Goal: Transaction & Acquisition: Purchase product/service

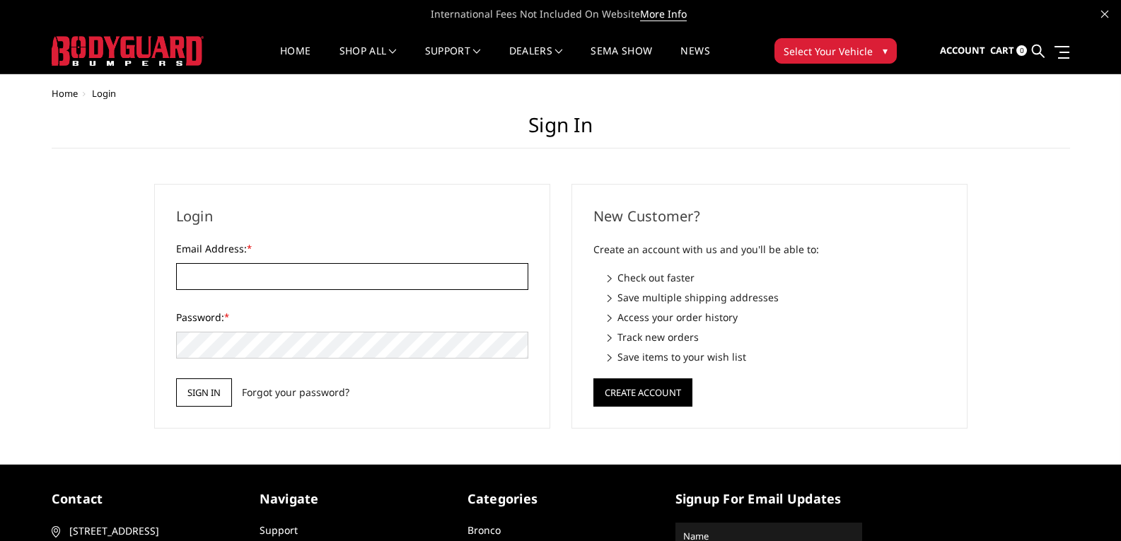
type input "[PERSON_NAME][EMAIL_ADDRESS][DOMAIN_NAME]"
click at [219, 383] on input "Sign in" at bounding box center [204, 392] width 56 height 28
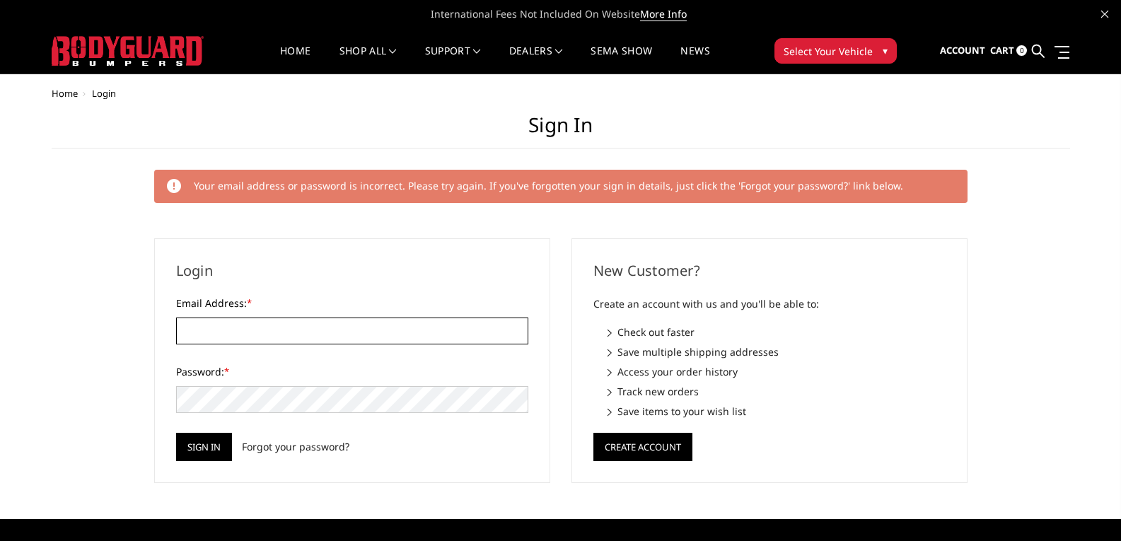
type input "[PERSON_NAME][EMAIL_ADDRESS][DOMAIN_NAME]"
click at [176, 433] on input "Sign in" at bounding box center [204, 447] width 56 height 28
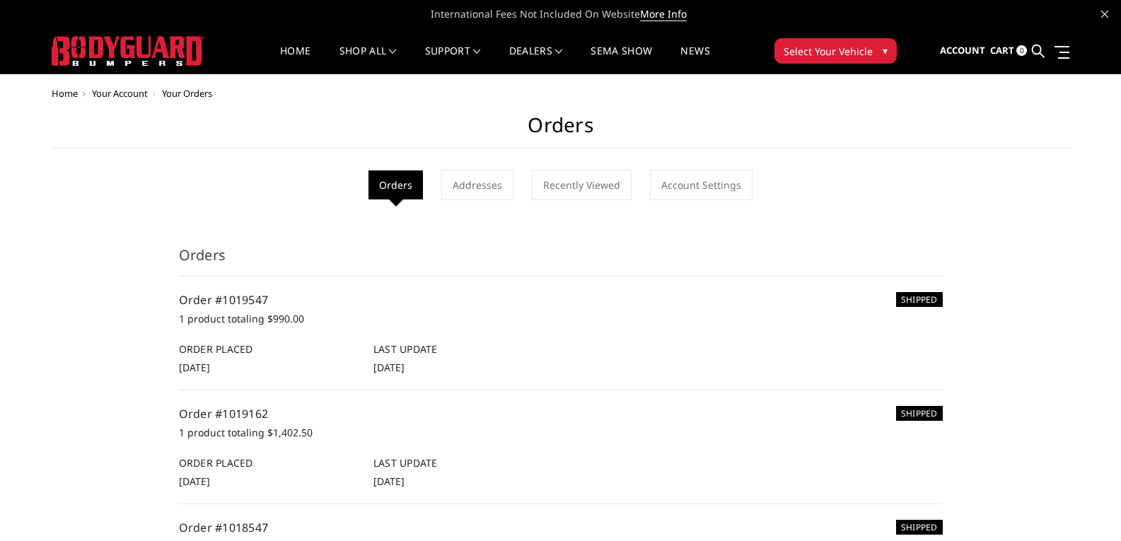
drag, startPoint x: 591, startPoint y: 31, endPoint x: 611, endPoint y: 30, distance: 19.9
click at [606, 30] on nav "Home shop all Bronco [DATE]-[DATE] Bronco Front [DATE]-[DATE] Bronco Rear [DATE…" at bounding box center [495, 50] width 541 height 45
click at [790, 50] on span "Select Your Vehicle" at bounding box center [828, 51] width 89 height 15
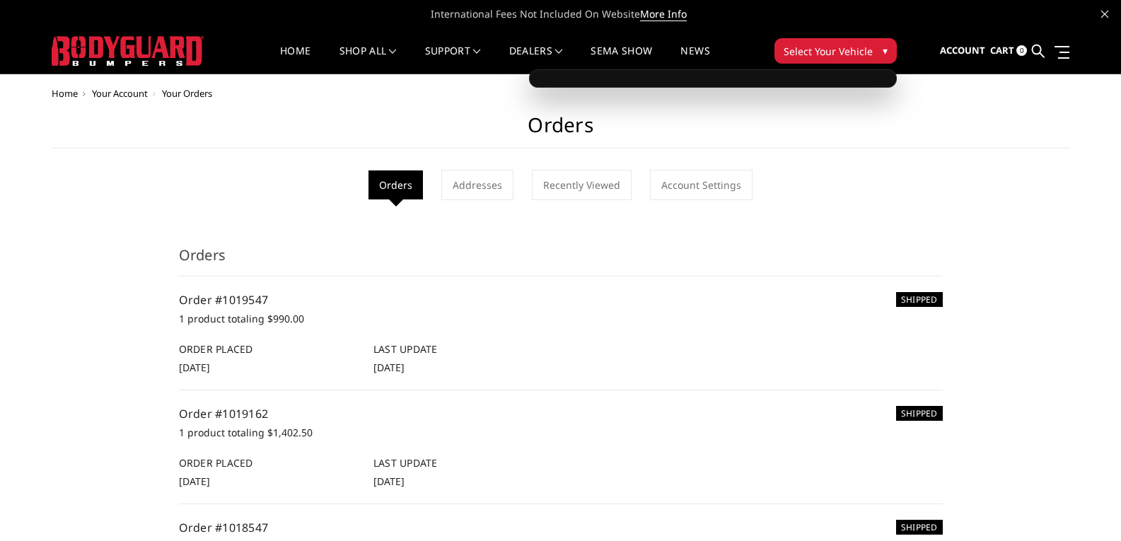
click at [836, 67] on div "Home shop all Bronco 2021-2025 Bronco Front 2021-2025 Bronco Rear 2021-2025 Bro…" at bounding box center [561, 50] width 672 height 45
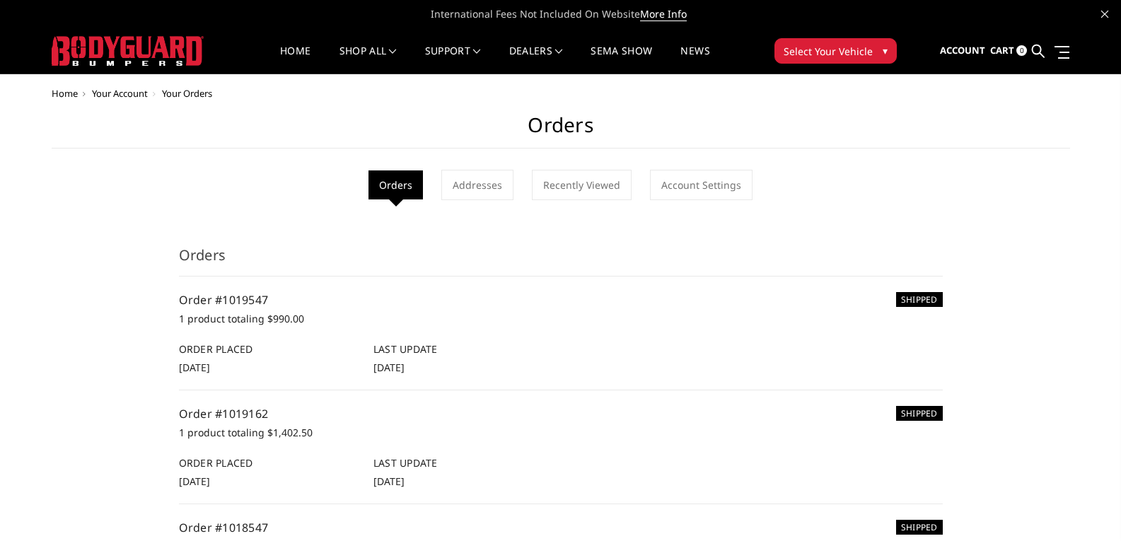
click at [841, 52] on span "Select Your Vehicle" at bounding box center [828, 51] width 89 height 15
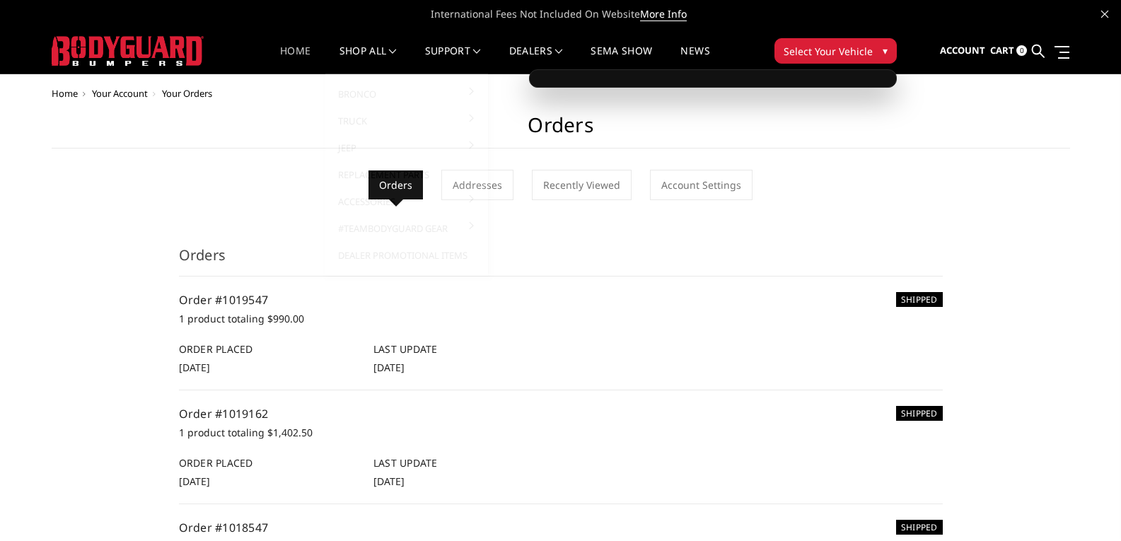
click at [301, 52] on link "Home" at bounding box center [295, 60] width 30 height 28
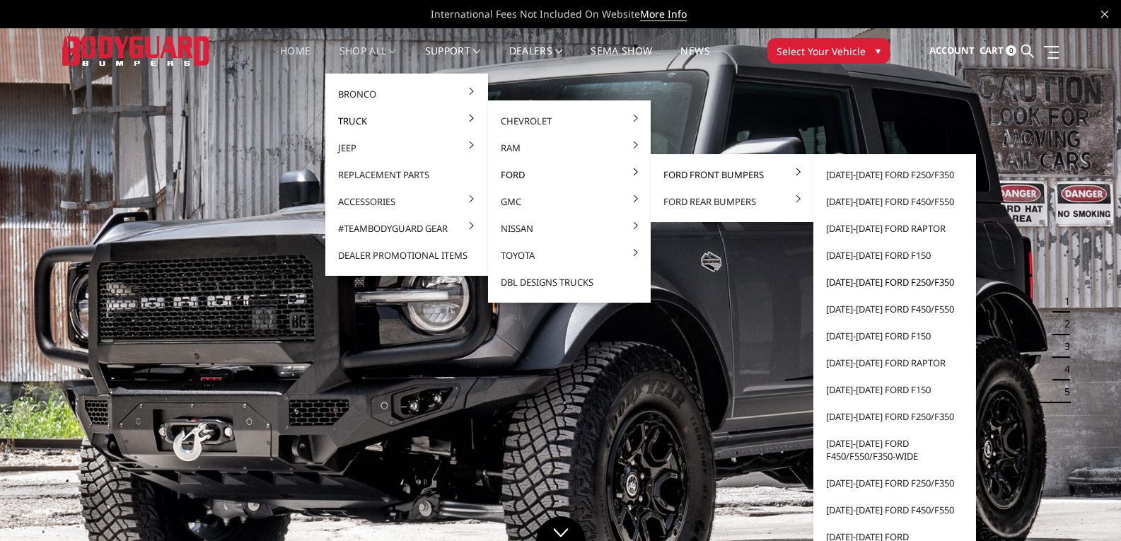
click at [907, 282] on link "[DATE]-[DATE] Ford F250/F350" at bounding box center [894, 282] width 151 height 27
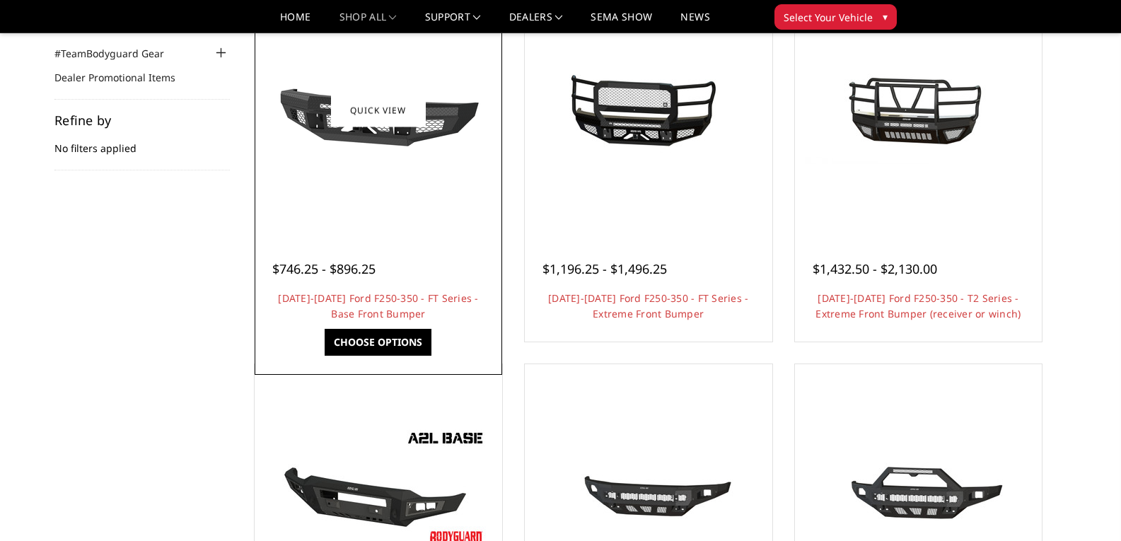
scroll to position [71, 0]
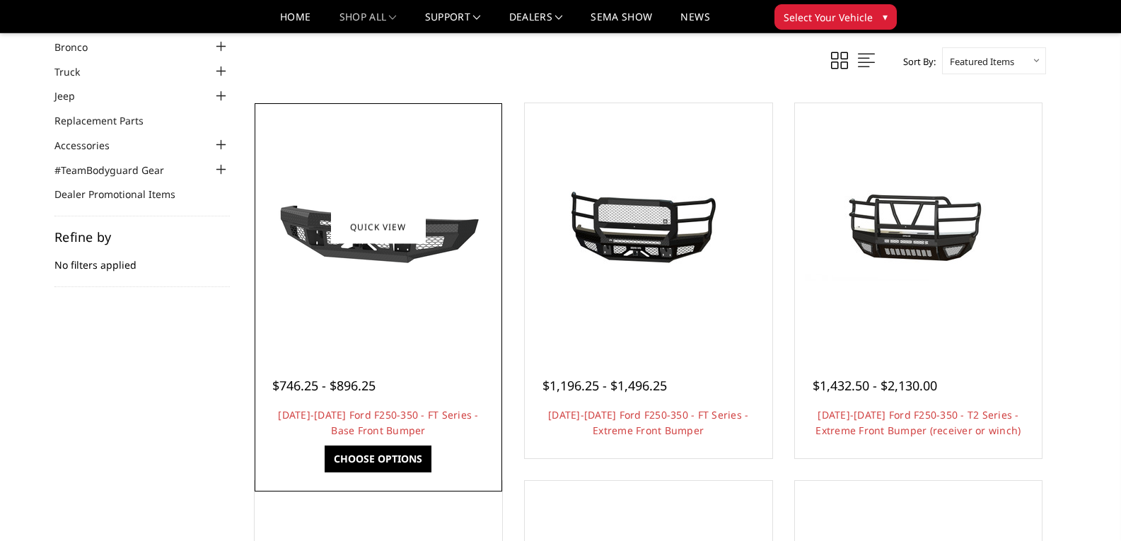
click at [381, 278] on img at bounding box center [378, 226] width 226 height 127
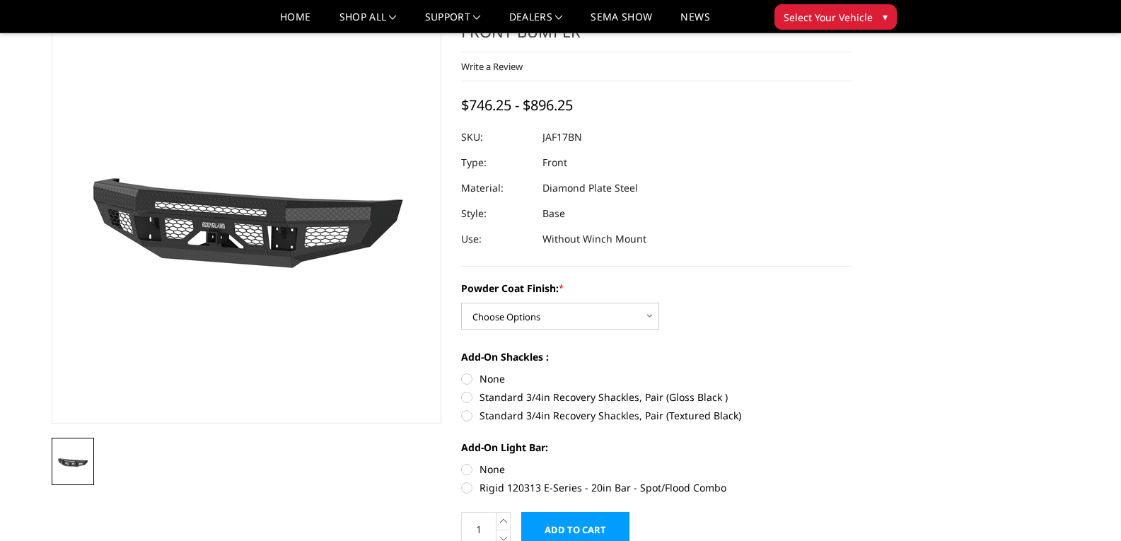
scroll to position [71, 0]
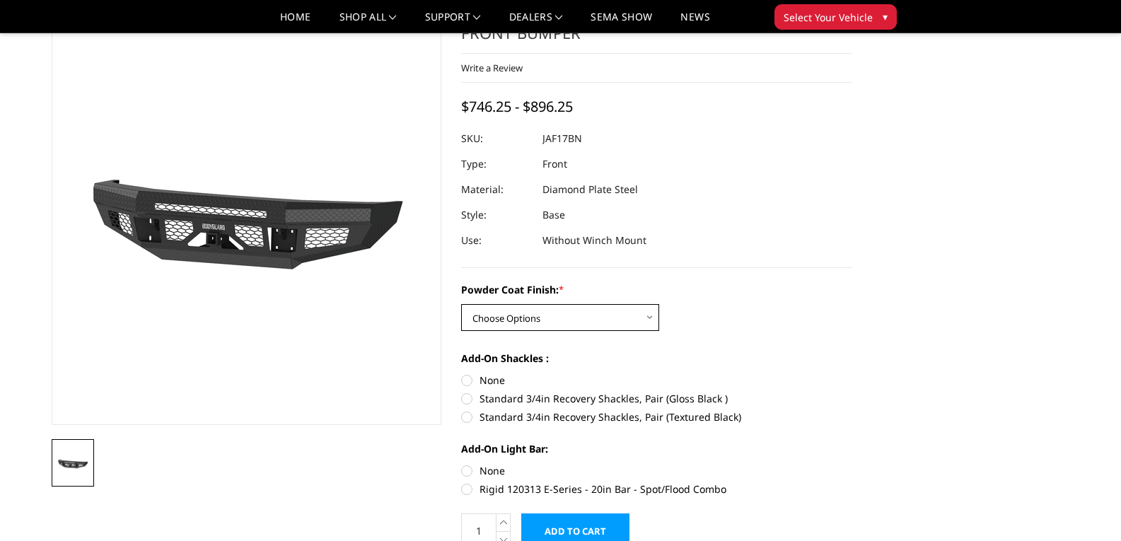
click at [560, 314] on select "Choose Options Bare Metal Gloss Black Powder Coat Textured Black Powder Coat" at bounding box center [560, 317] width 198 height 27
select select "3374"
click at [461, 304] on select "Choose Options Bare Metal Gloss Black Powder Coat Textured Black Powder Coat" at bounding box center [560, 317] width 198 height 27
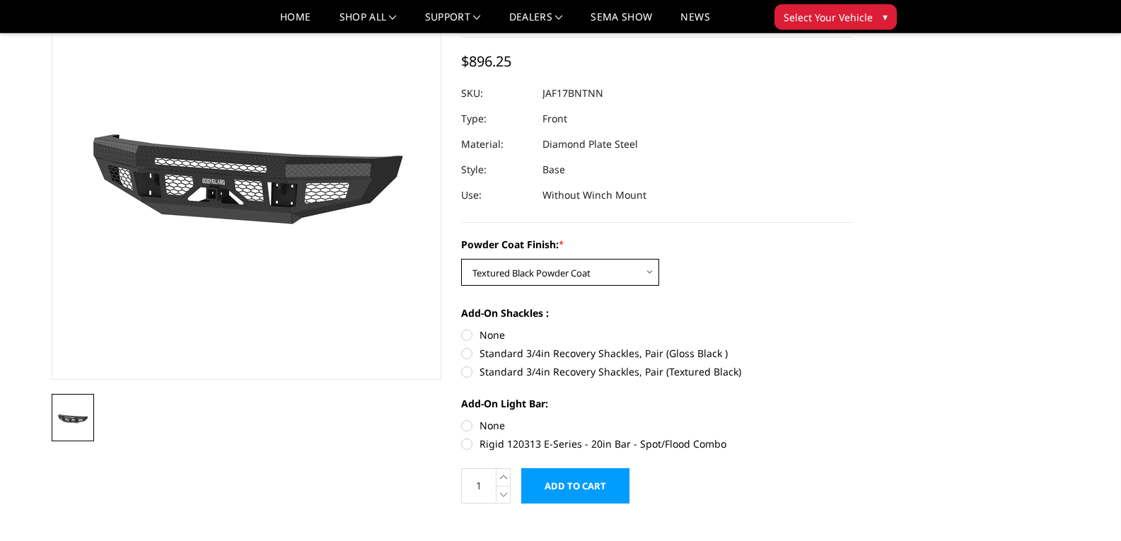
scroll to position [141, 0]
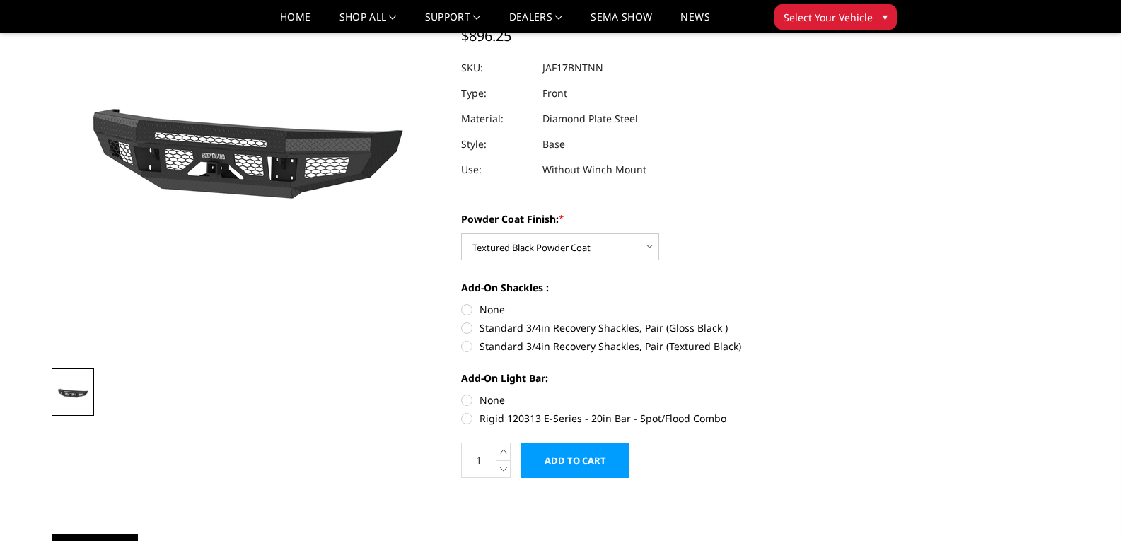
click at [468, 342] on label "Standard 3/4in Recovery Shackles, Pair (Textured Black)" at bounding box center [656, 346] width 391 height 15
click at [852, 321] on input "Standard 3/4in Recovery Shackles, Pair (Textured Black)" at bounding box center [852, 320] width 1 height 1
radio input "true"
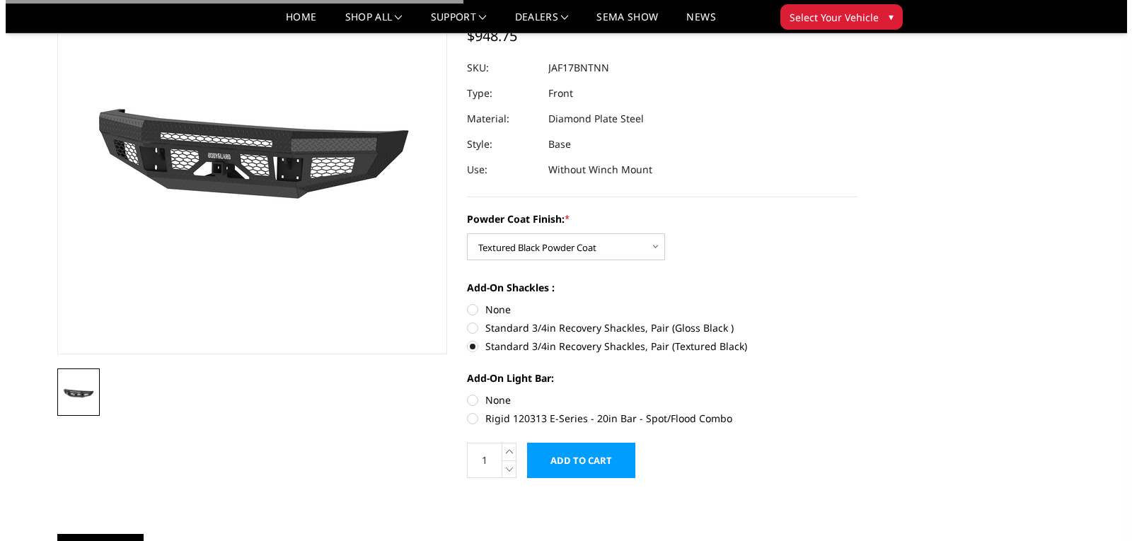
scroll to position [212, 0]
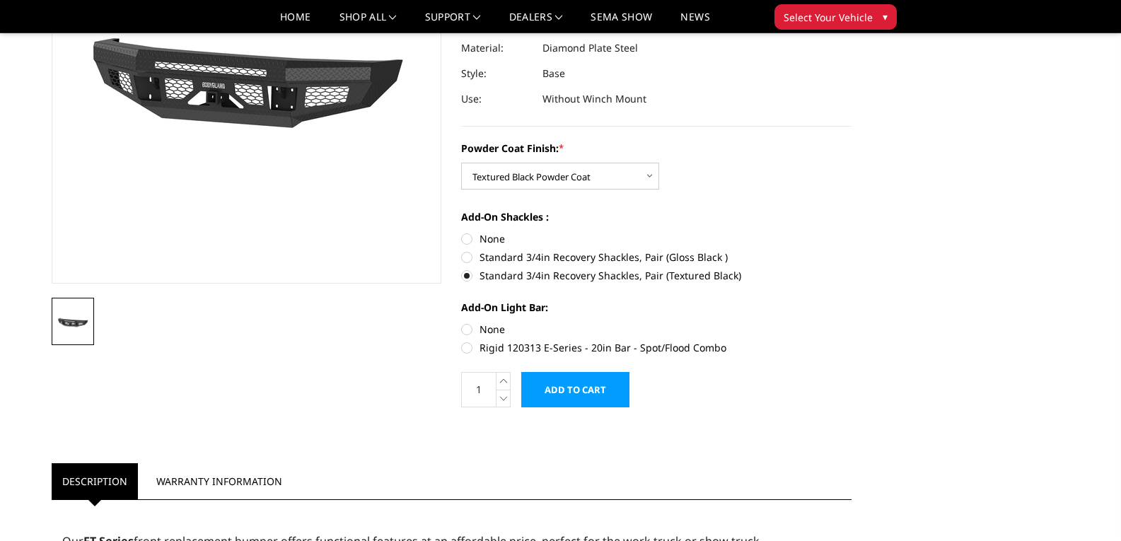
click at [468, 334] on label "None" at bounding box center [656, 329] width 391 height 15
click at [462, 323] on input "None" at bounding box center [461, 322] width 1 height 1
radio input "true"
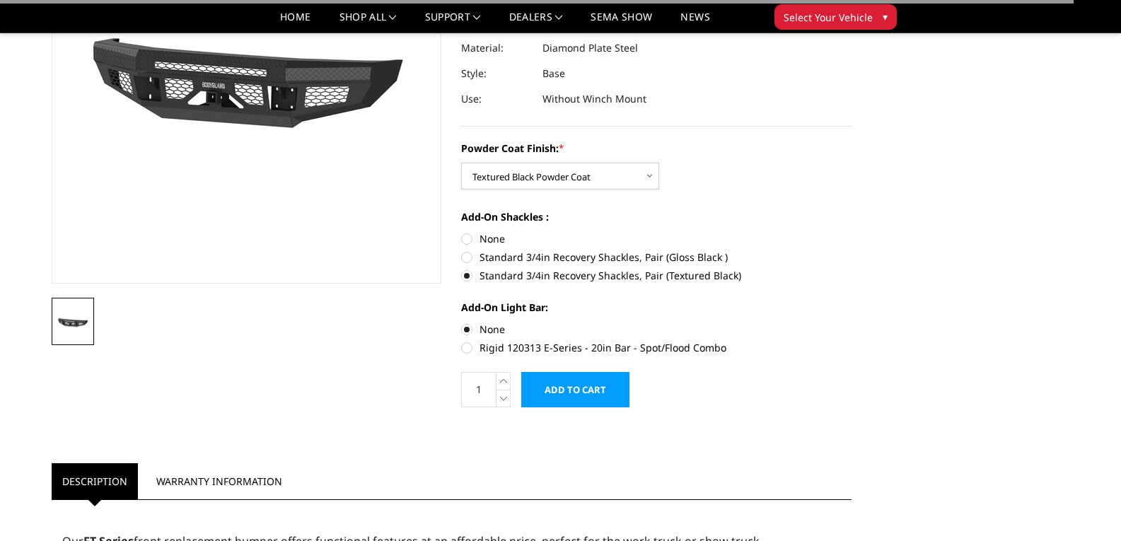
click at [559, 385] on input "Add to Cart" at bounding box center [575, 389] width 108 height 35
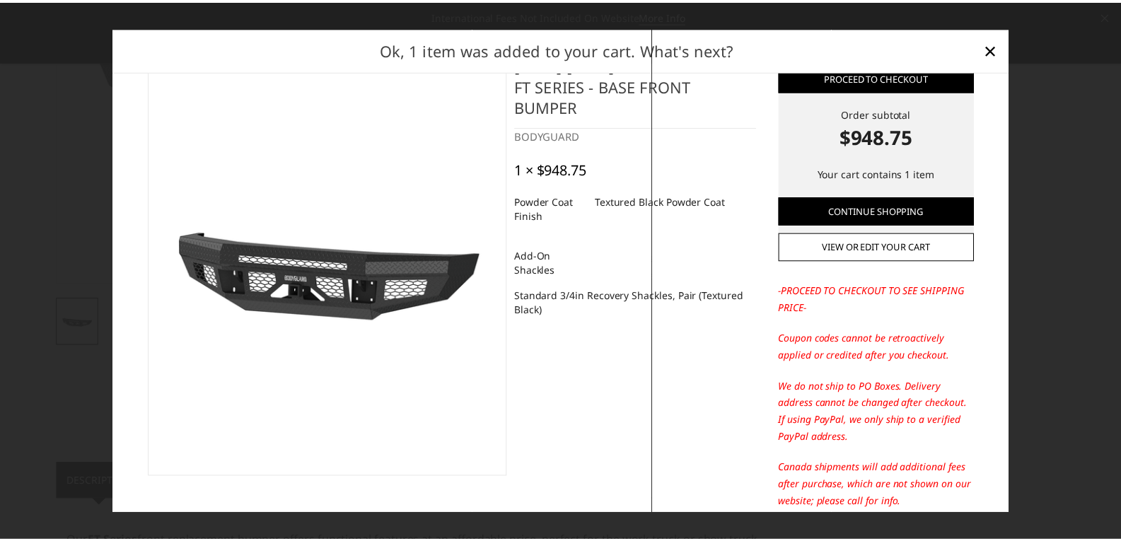
scroll to position [71, 0]
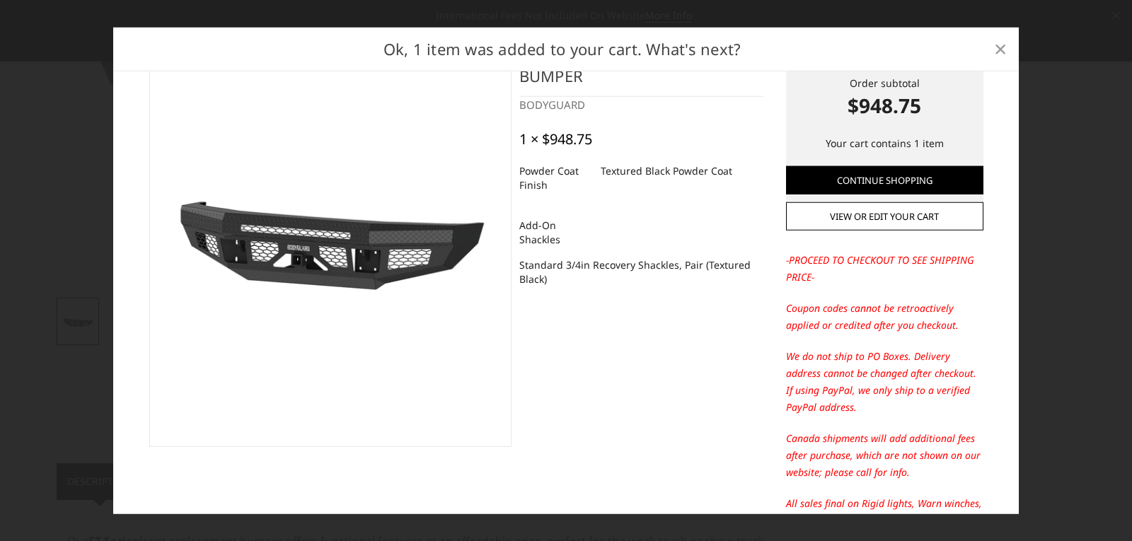
click at [998, 54] on span "×" at bounding box center [1000, 48] width 13 height 30
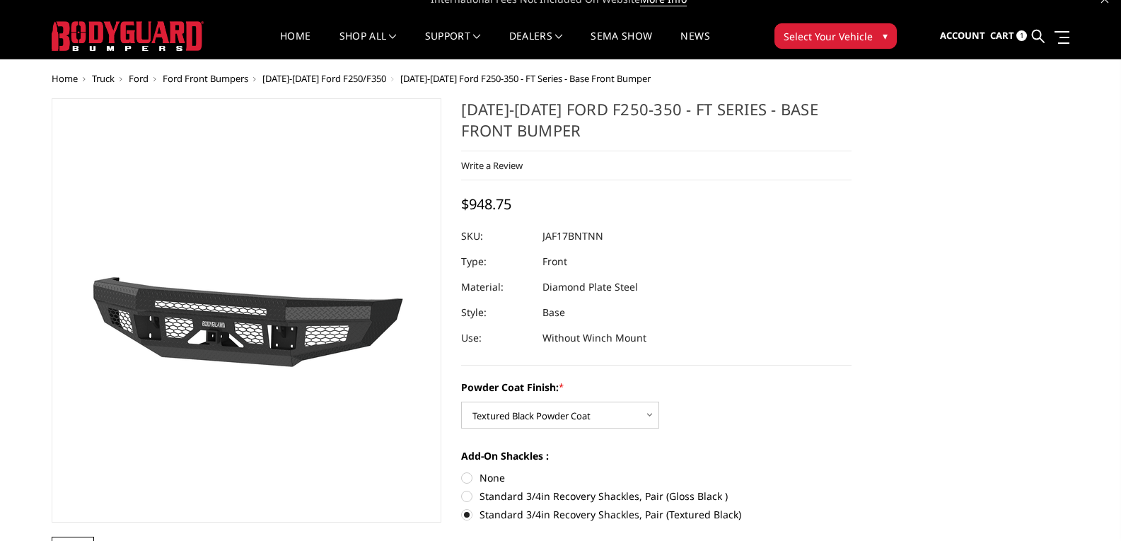
scroll to position [0, 0]
